Goal: Task Accomplishment & Management: Use online tool/utility

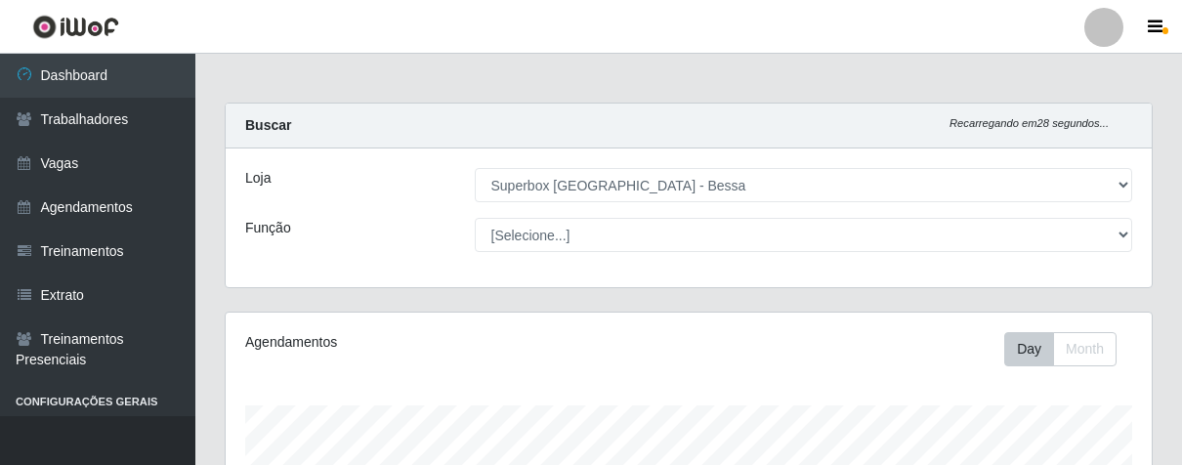
select select "206"
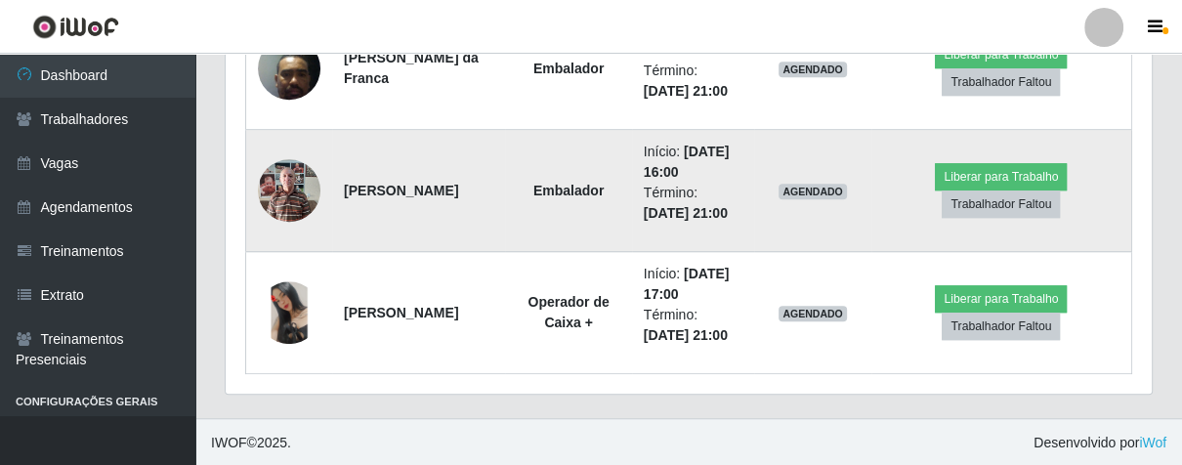
scroll to position [863, 0]
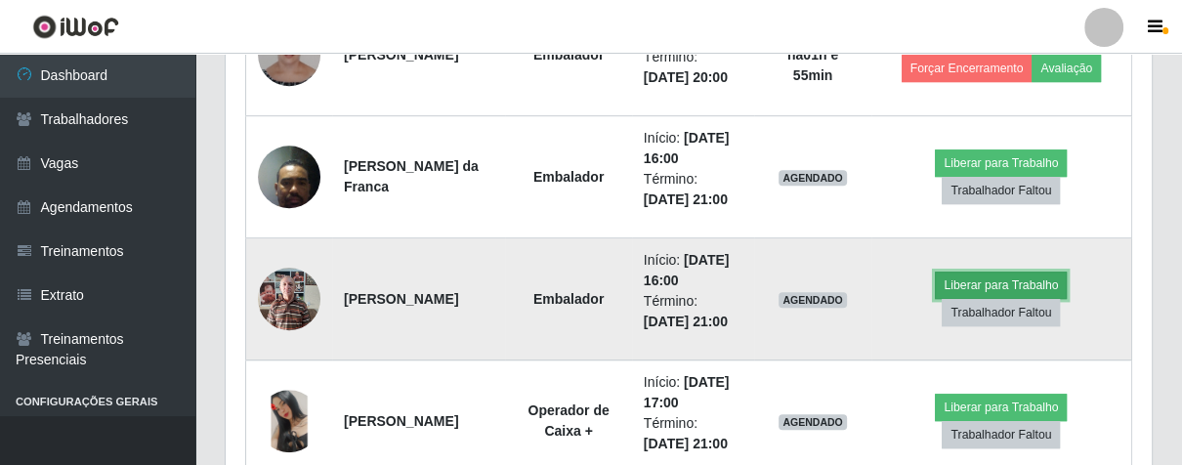
click at [990, 288] on button "Liberar para Trabalho" at bounding box center [1001, 285] width 132 height 27
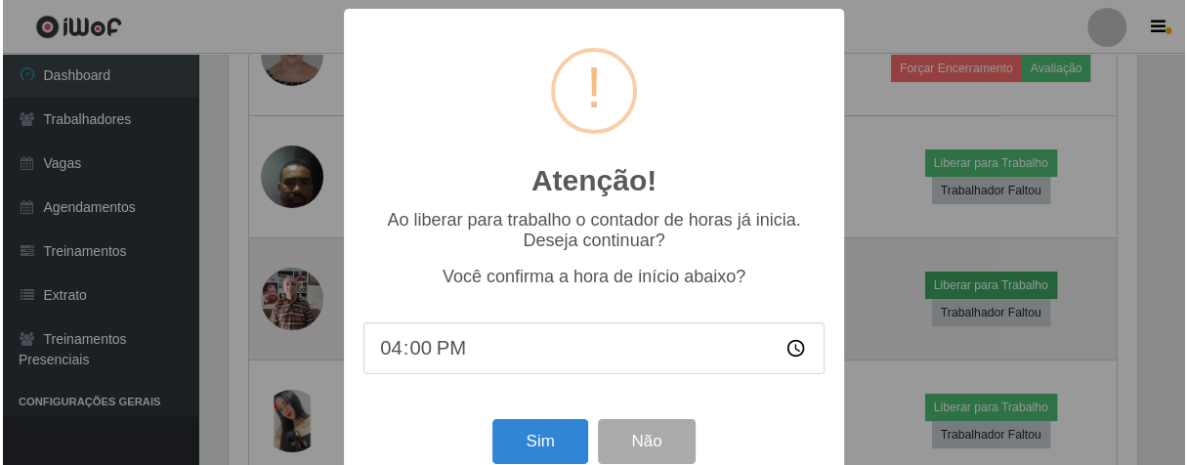
scroll to position [405, 915]
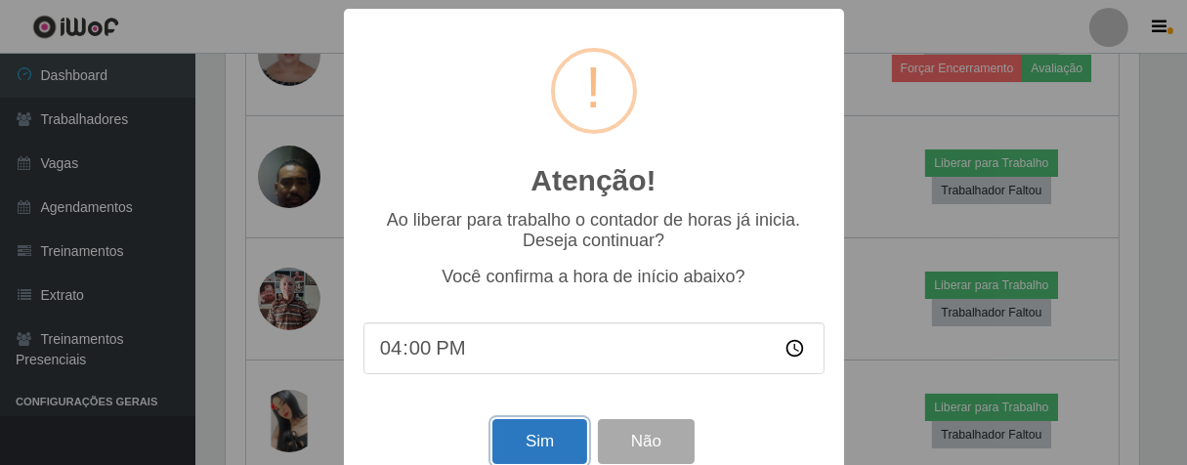
click at [525, 448] on button "Sim" at bounding box center [539, 442] width 95 height 46
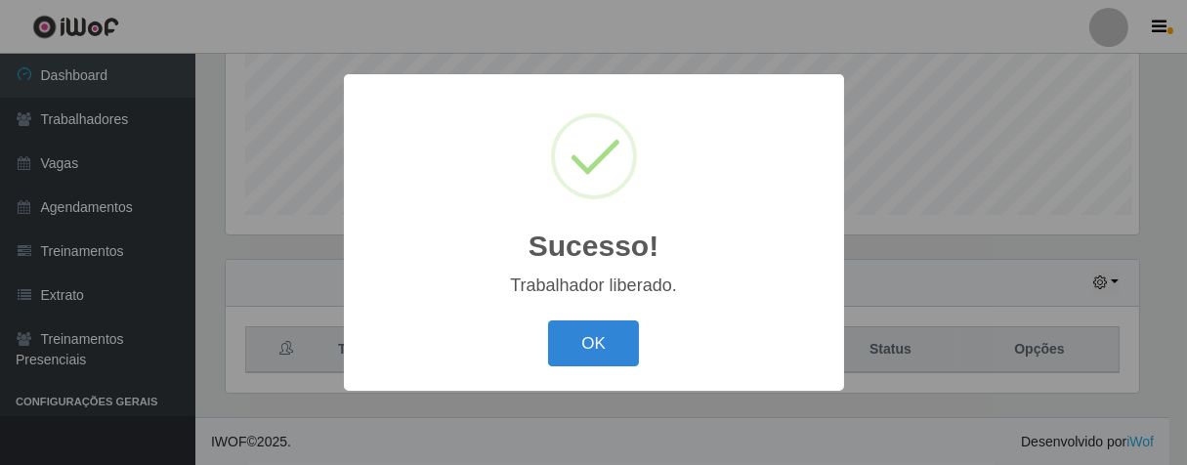
scroll to position [976703, 976194]
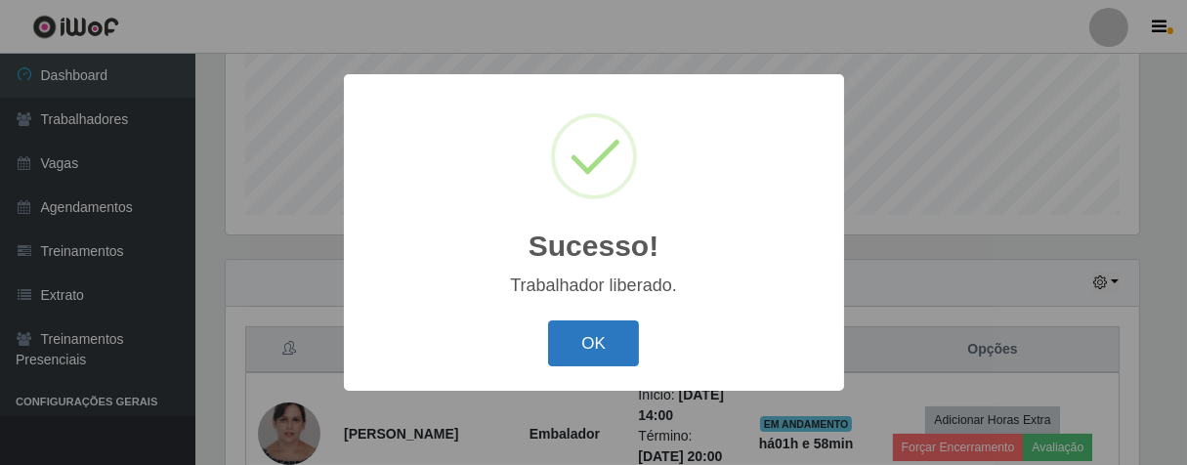
click at [619, 342] on button "OK" at bounding box center [593, 343] width 91 height 46
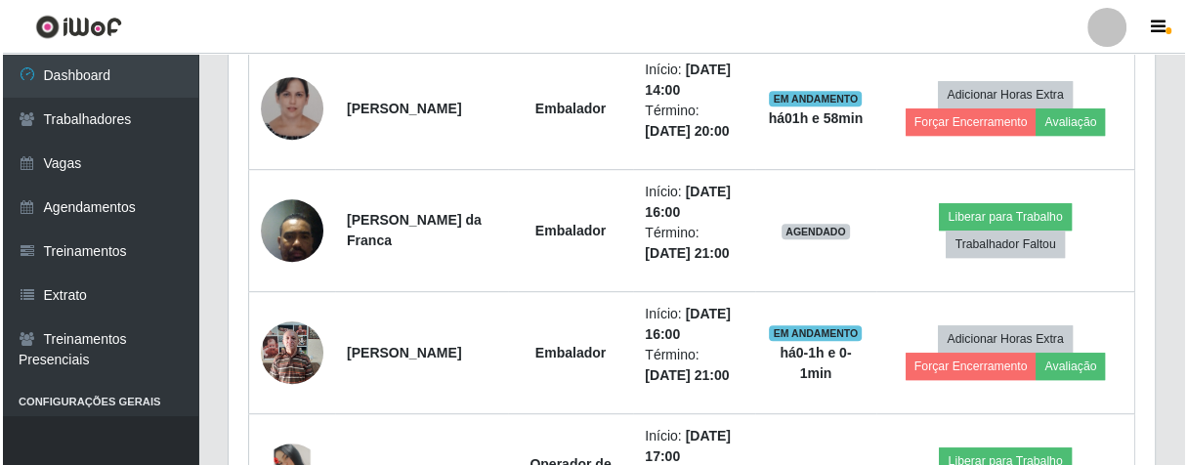
scroll to position [405, 925]
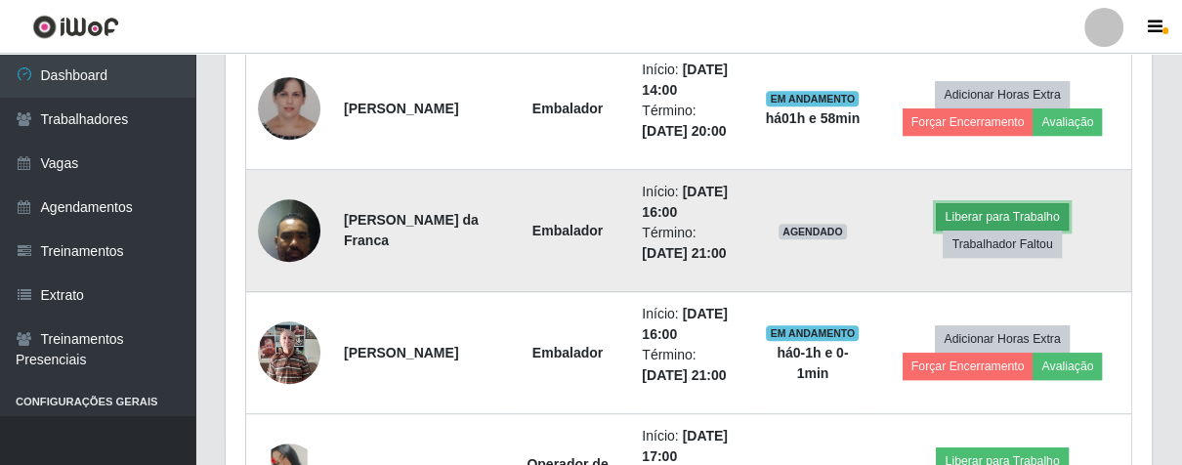
click at [1014, 231] on button "Liberar para Trabalho" at bounding box center [1002, 216] width 132 height 27
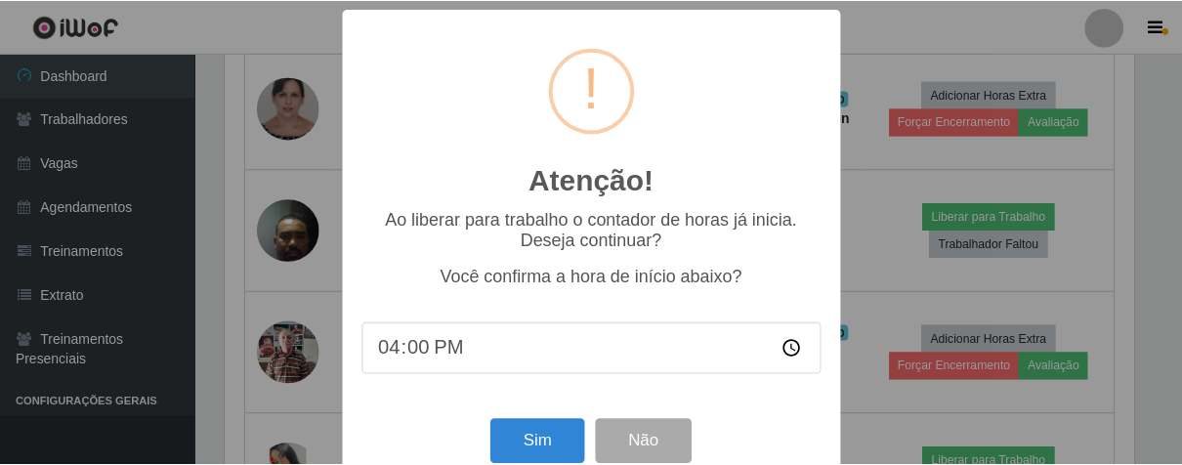
scroll to position [43, 0]
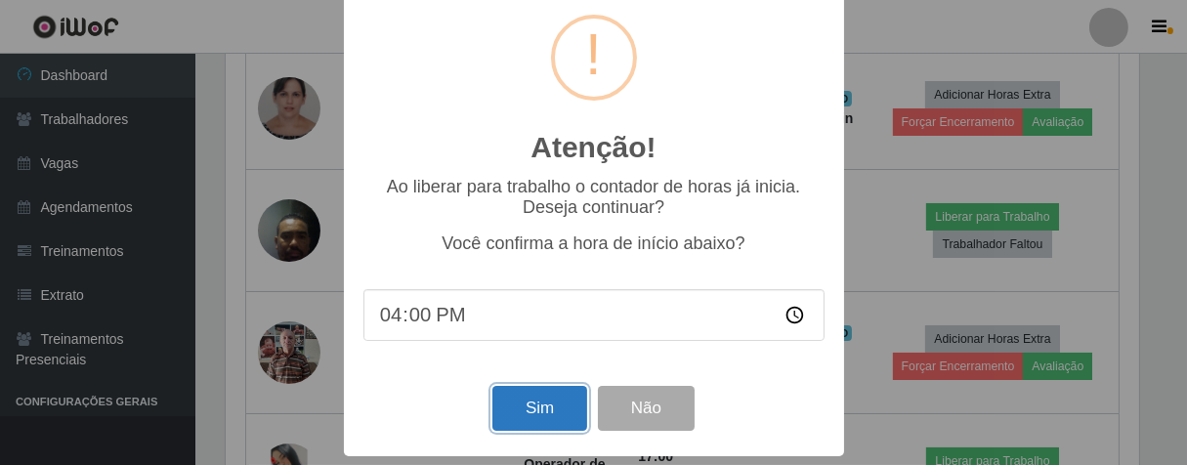
click at [565, 414] on button "Sim" at bounding box center [539, 409] width 95 height 46
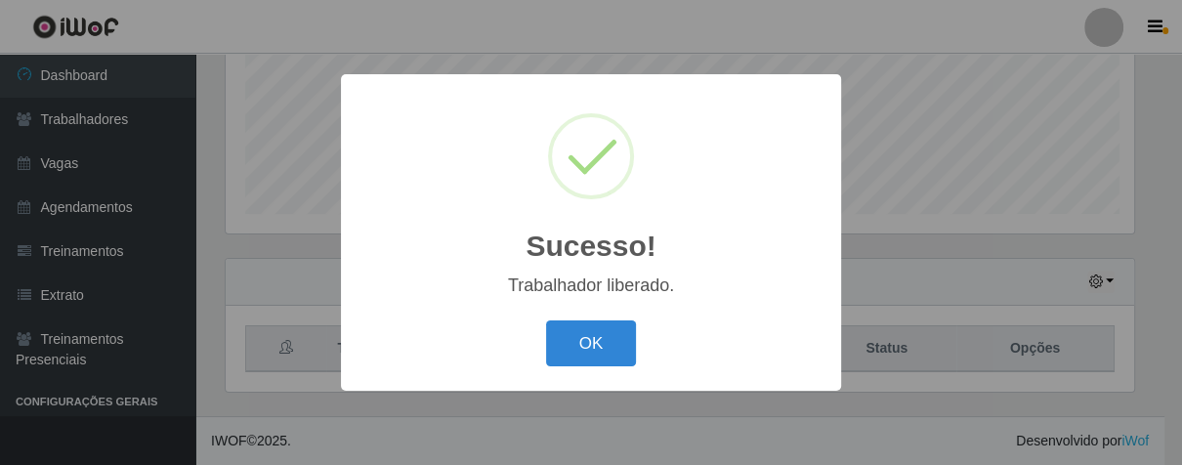
scroll to position [484, 0]
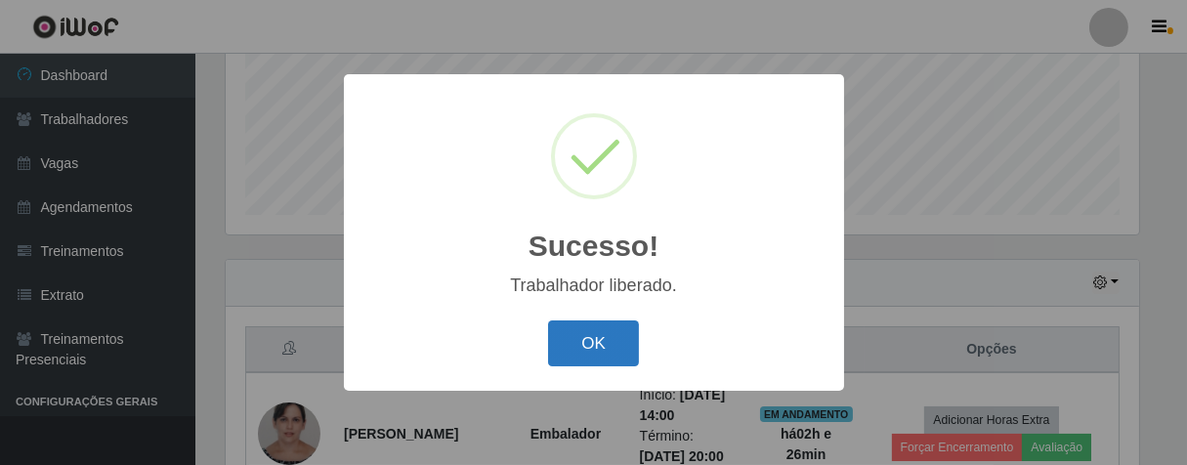
click at [576, 353] on button "OK" at bounding box center [593, 343] width 91 height 46
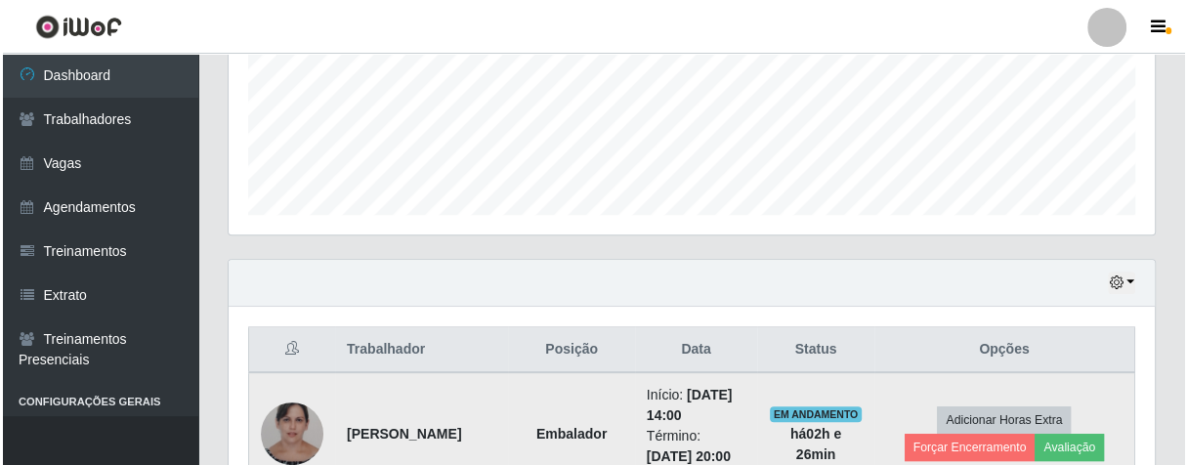
scroll to position [918, 0]
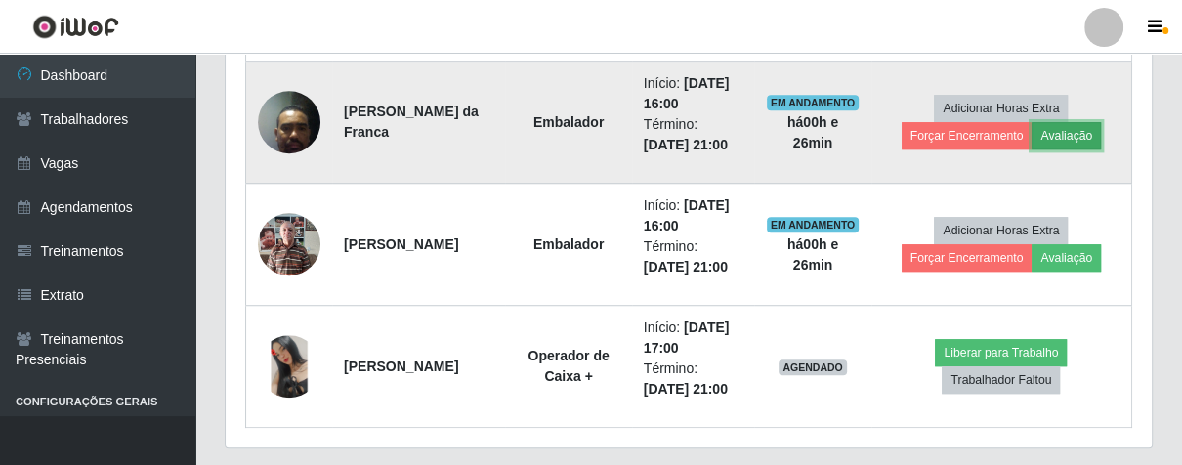
click at [1061, 127] on button "Avaliação" at bounding box center [1066, 135] width 69 height 27
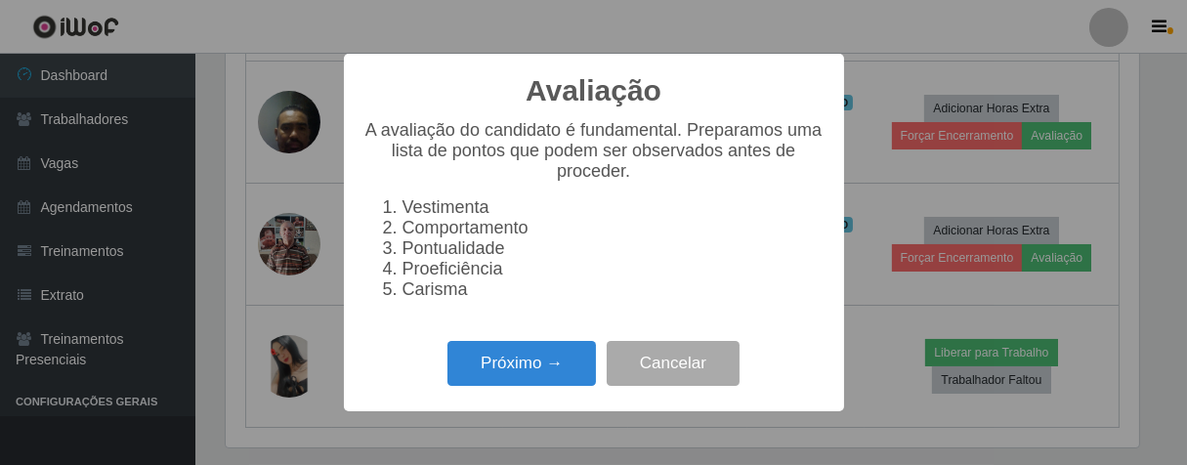
scroll to position [405, 915]
click at [551, 373] on button "Próximo →" at bounding box center [522, 364] width 149 height 46
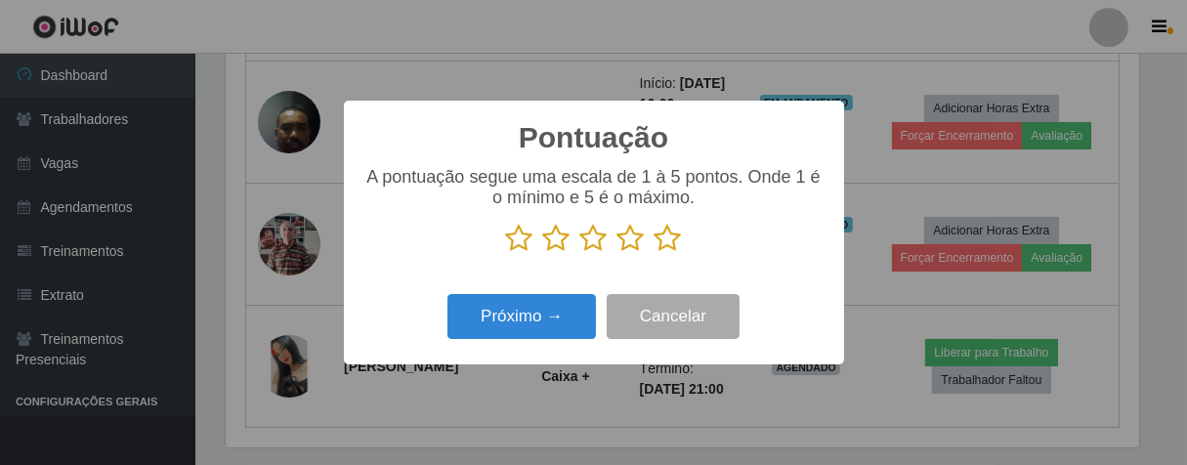
scroll to position [976703, 976194]
click at [602, 242] on icon at bounding box center [593, 238] width 27 height 29
click at [580, 253] on input "radio" at bounding box center [580, 253] width 0 height 0
click at [555, 240] on icon at bounding box center [556, 238] width 27 height 29
click at [543, 253] on input "radio" at bounding box center [543, 253] width 0 height 0
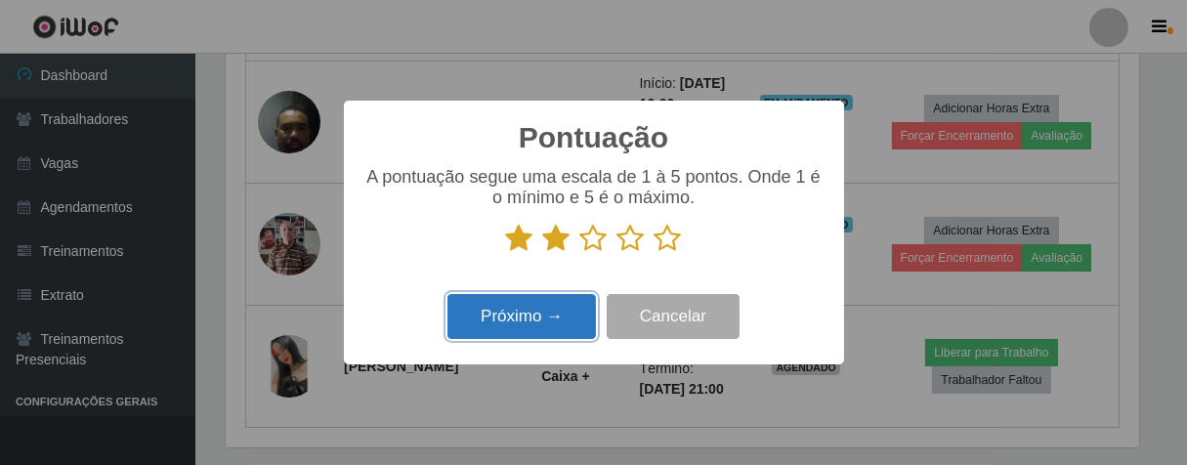
click at [535, 323] on button "Próximo →" at bounding box center [522, 317] width 149 height 46
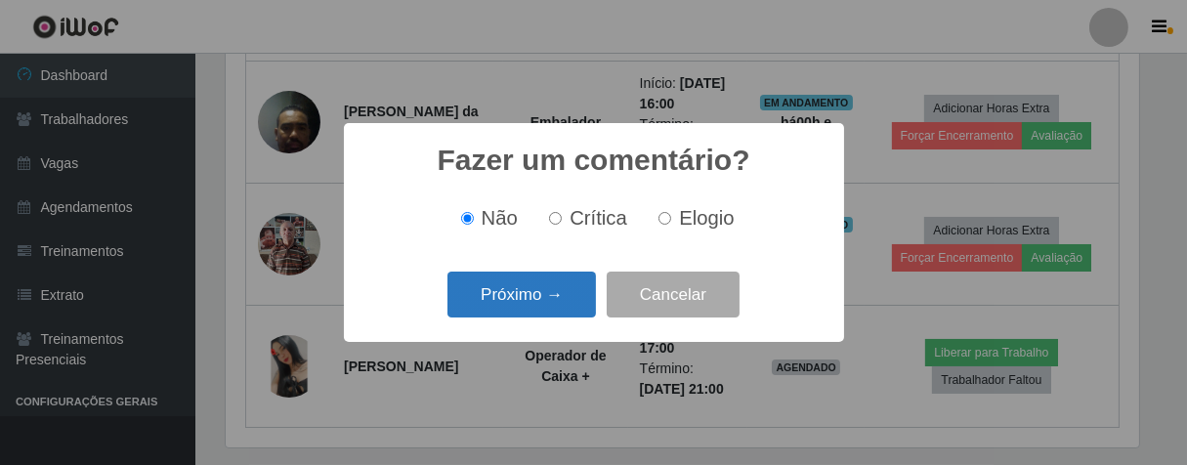
click at [556, 291] on button "Próximo →" at bounding box center [522, 295] width 149 height 46
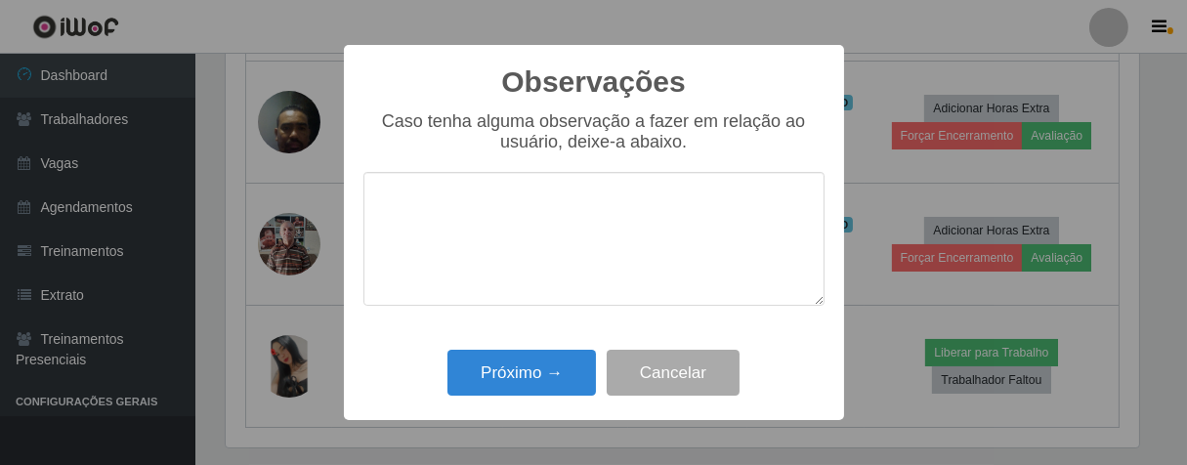
type textarea "P"
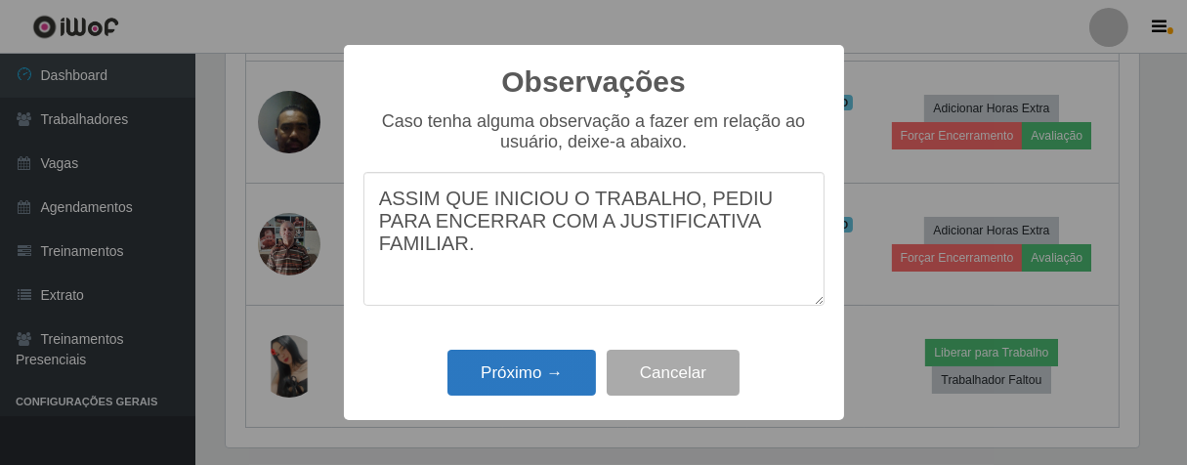
type textarea "ASSIM QUE INICIOU O TRABALHO, PEDIU PARA ENCERRAR COM A JUSTIFICATIVA FAMILIAR."
click at [508, 364] on button "Próximo →" at bounding box center [522, 373] width 149 height 46
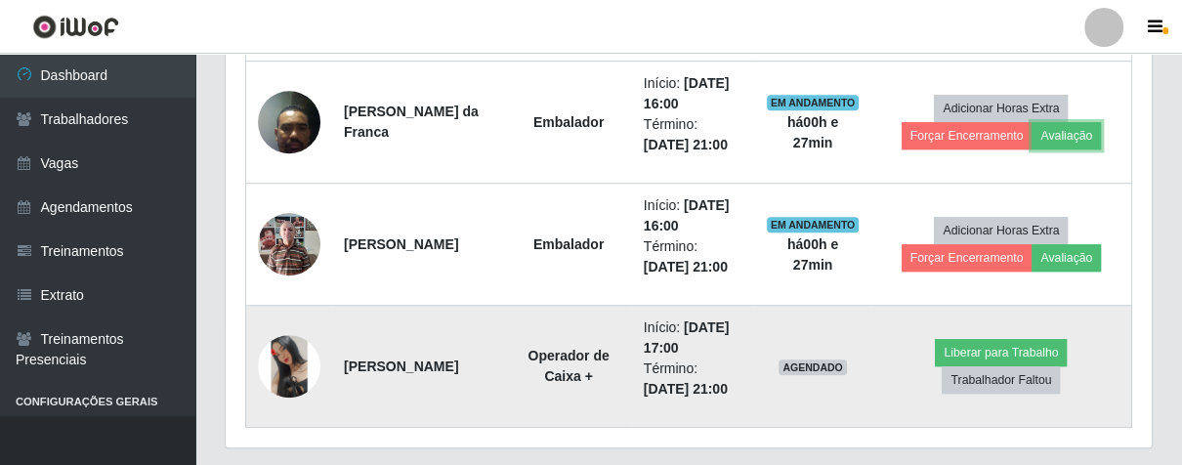
scroll to position [405, 925]
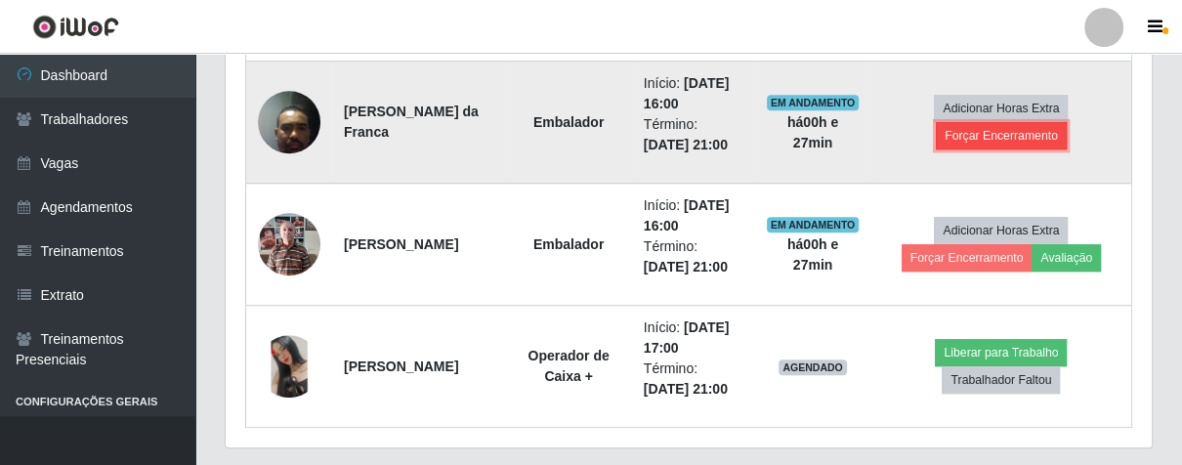
click at [970, 137] on button "Forçar Encerramento" at bounding box center [1001, 135] width 131 height 27
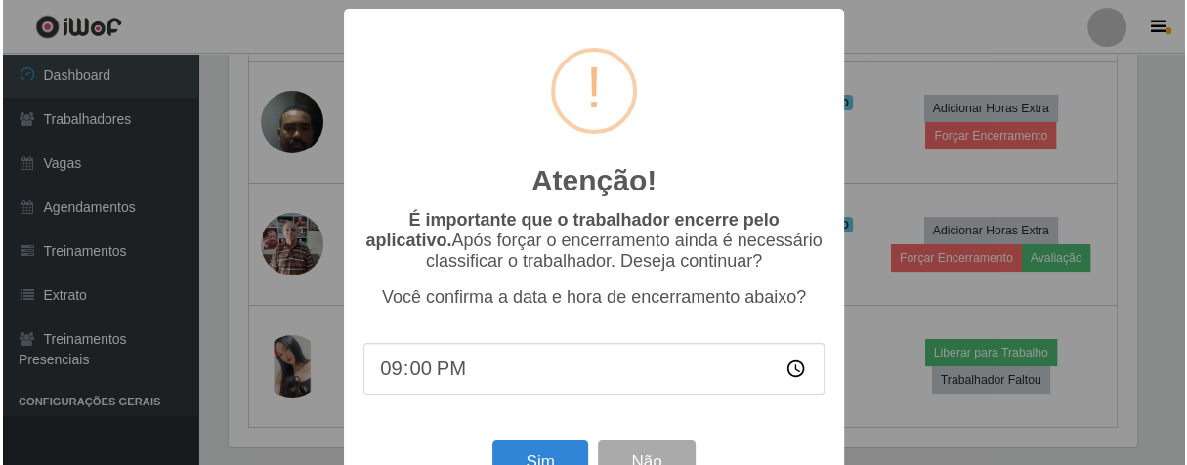
scroll to position [405, 915]
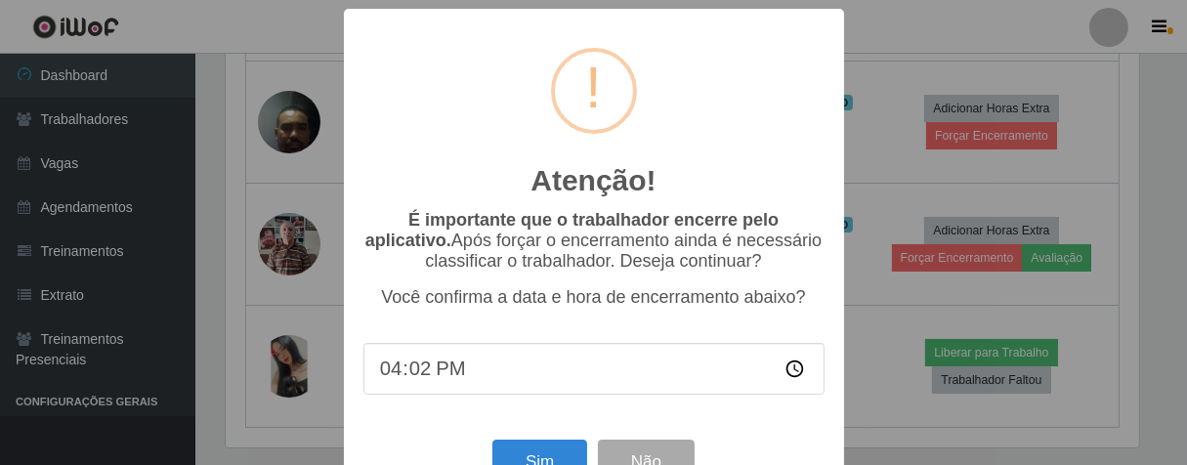
type input "16:25"
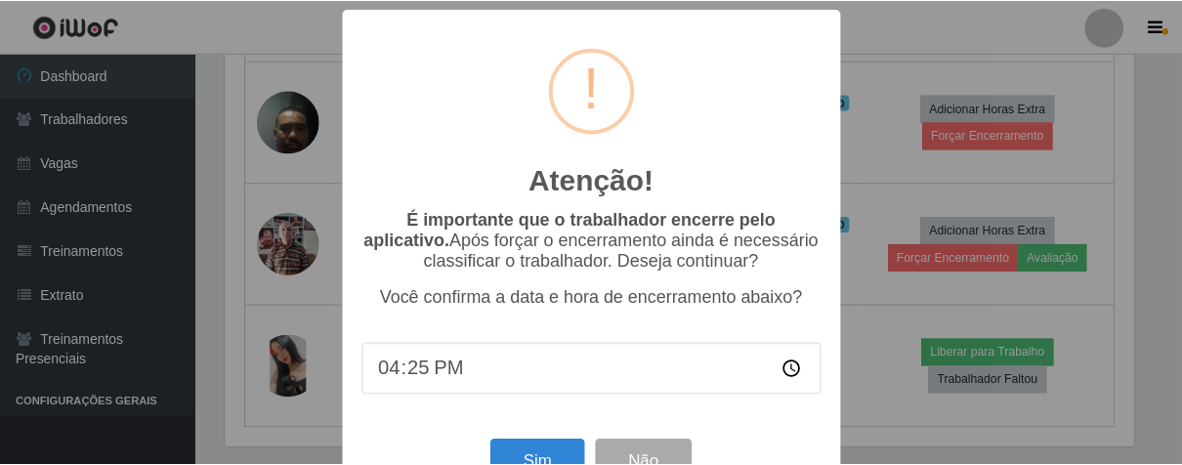
scroll to position [67, 0]
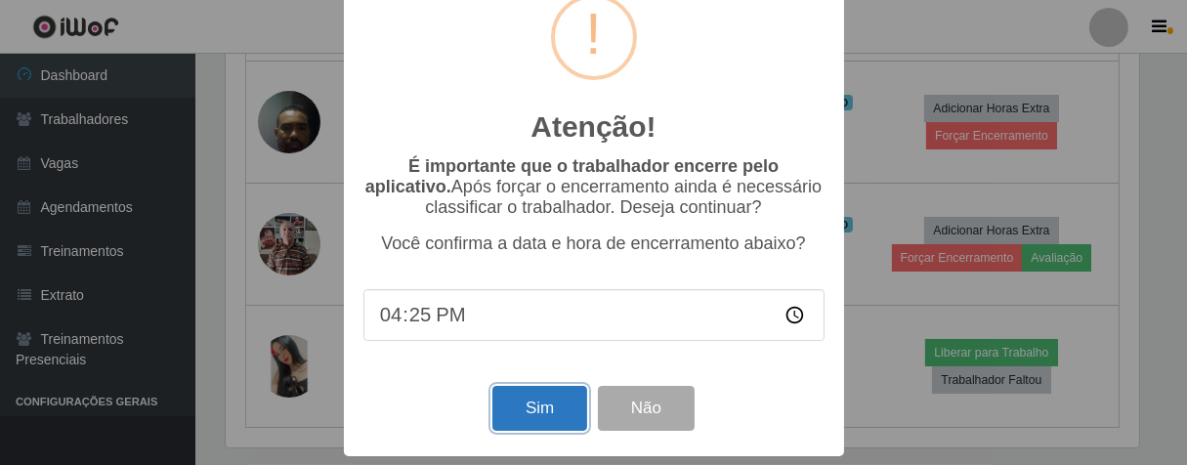
click at [521, 394] on button "Sim" at bounding box center [539, 409] width 95 height 46
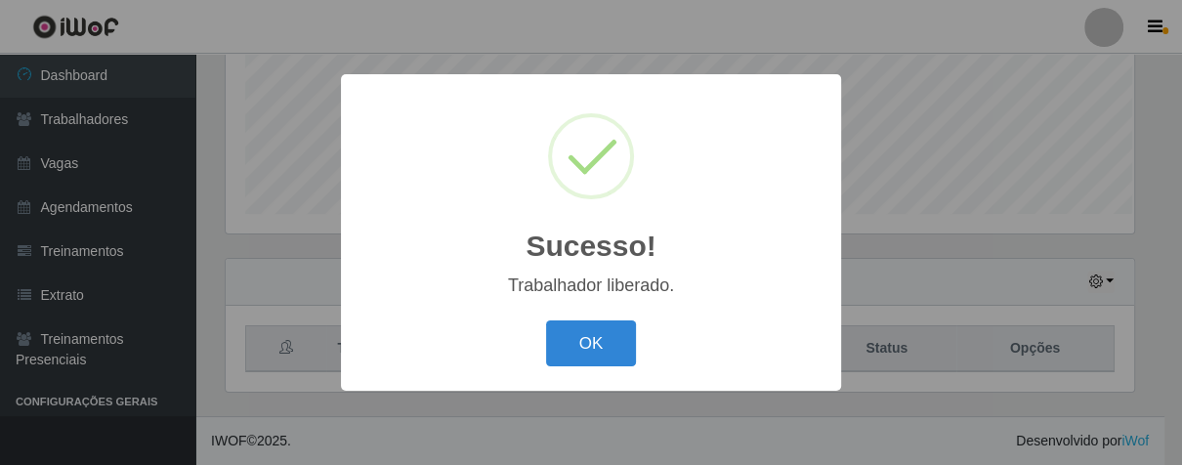
scroll to position [405, 915]
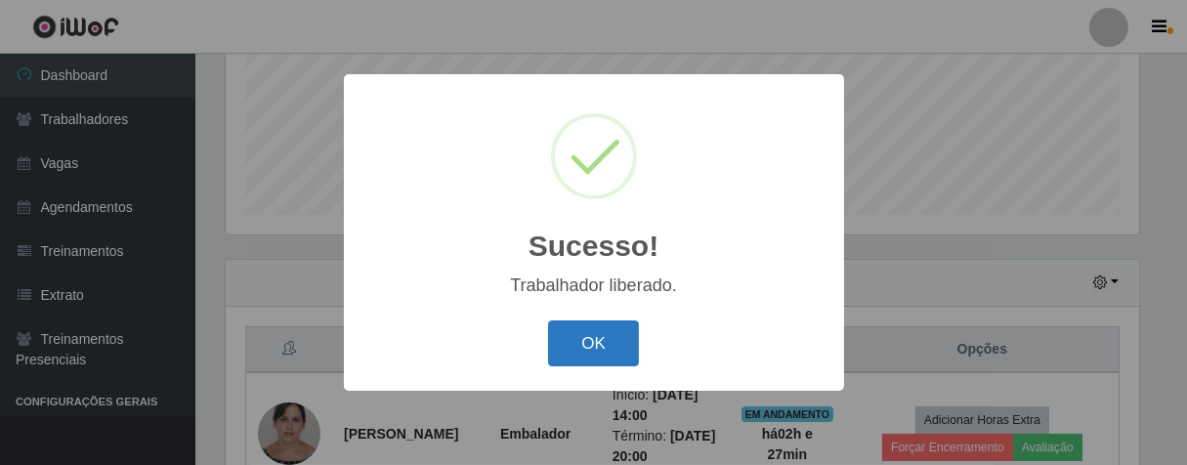
click at [602, 331] on button "OK" at bounding box center [593, 343] width 91 height 46
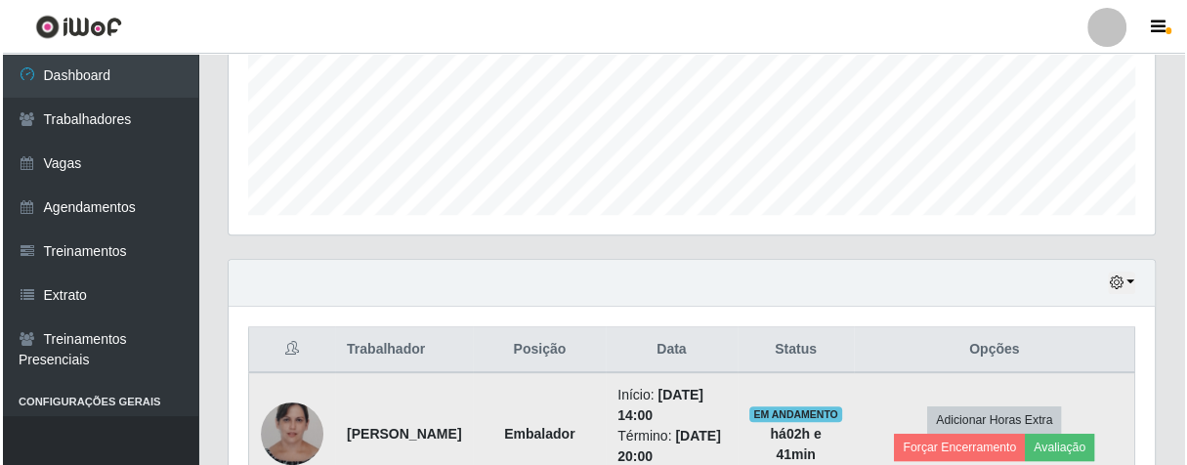
scroll to position [809, 0]
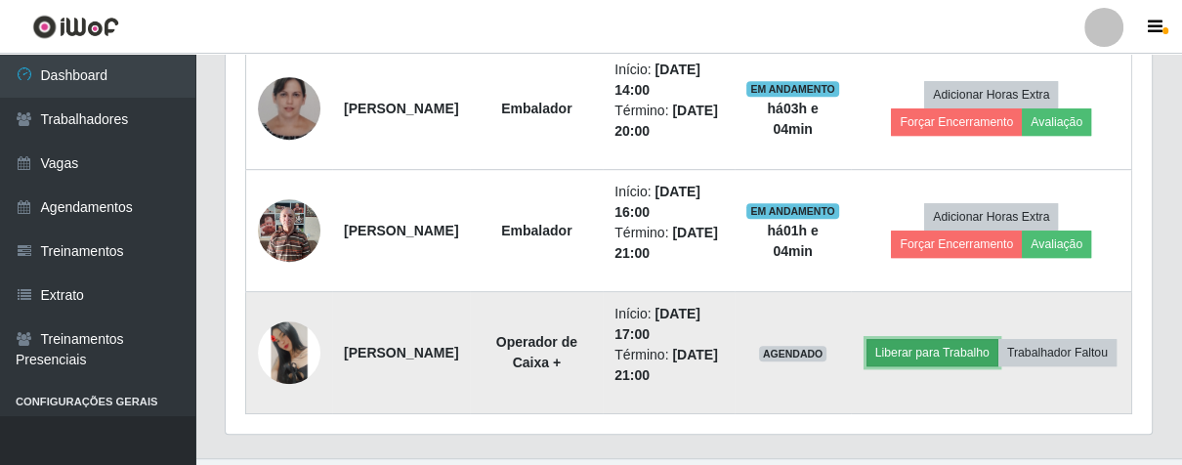
click at [997, 339] on button "Liberar para Trabalho" at bounding box center [933, 352] width 132 height 27
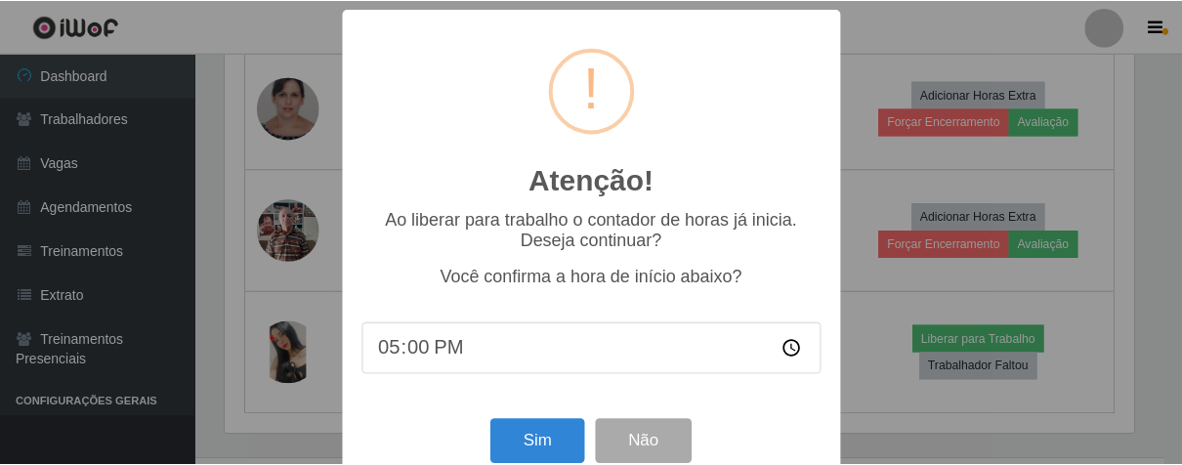
scroll to position [405, 915]
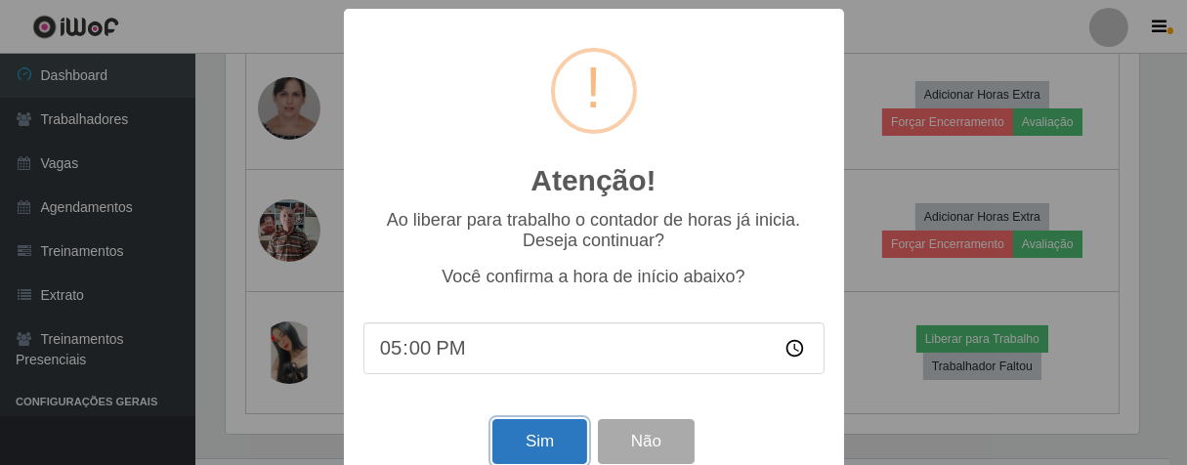
click at [563, 448] on button "Sim" at bounding box center [539, 442] width 95 height 46
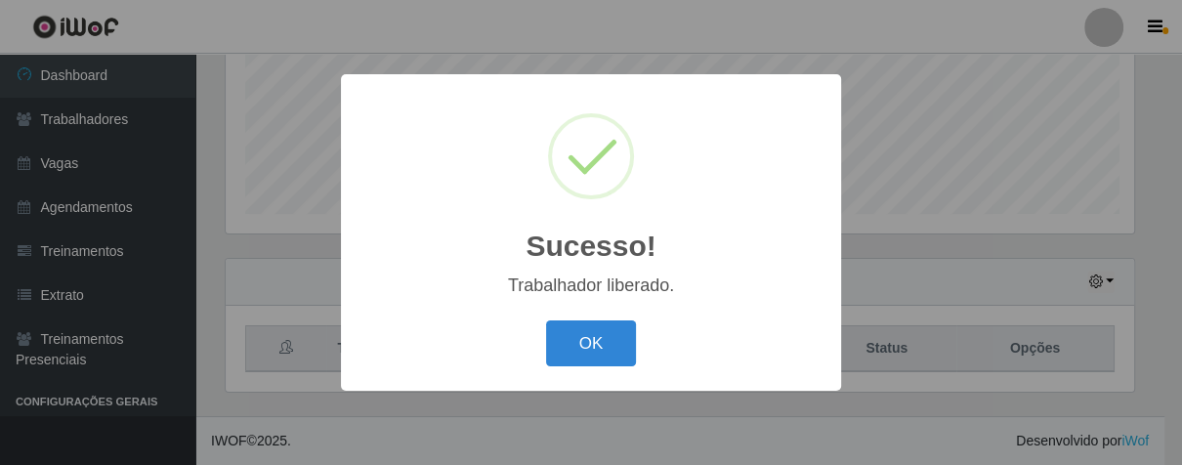
scroll to position [976703, 976194]
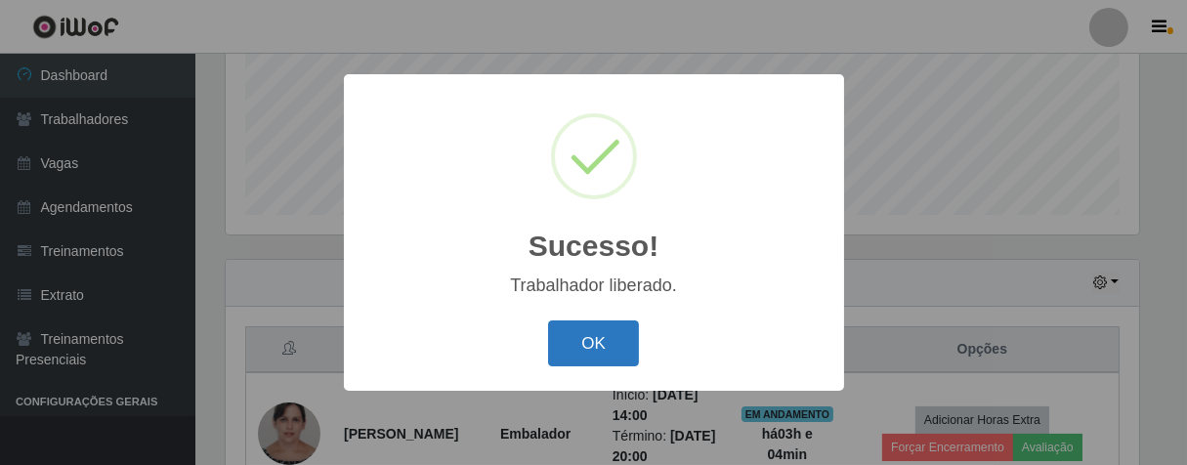
click at [585, 340] on button "OK" at bounding box center [593, 343] width 91 height 46
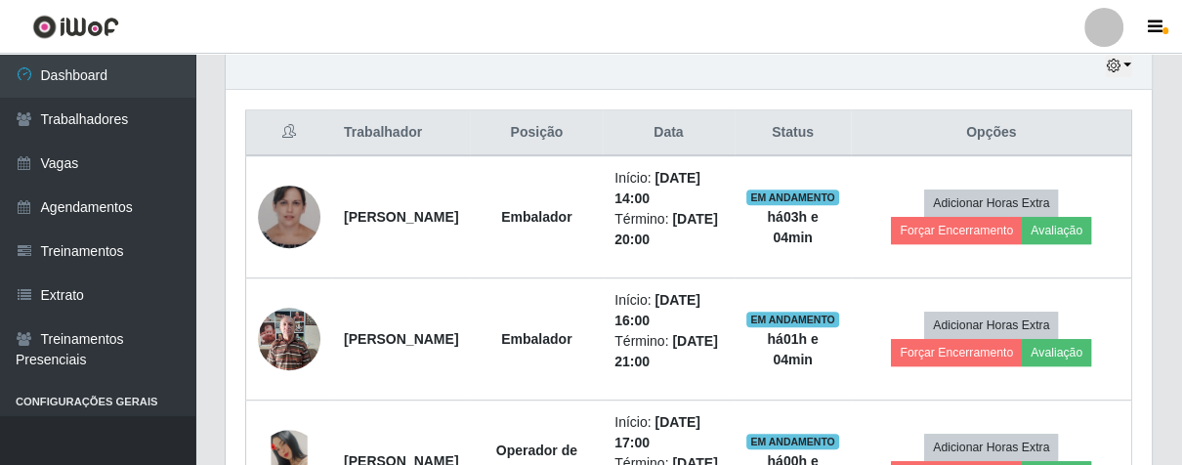
scroll to position [809, 0]
